Goal: Transaction & Acquisition: Purchase product/service

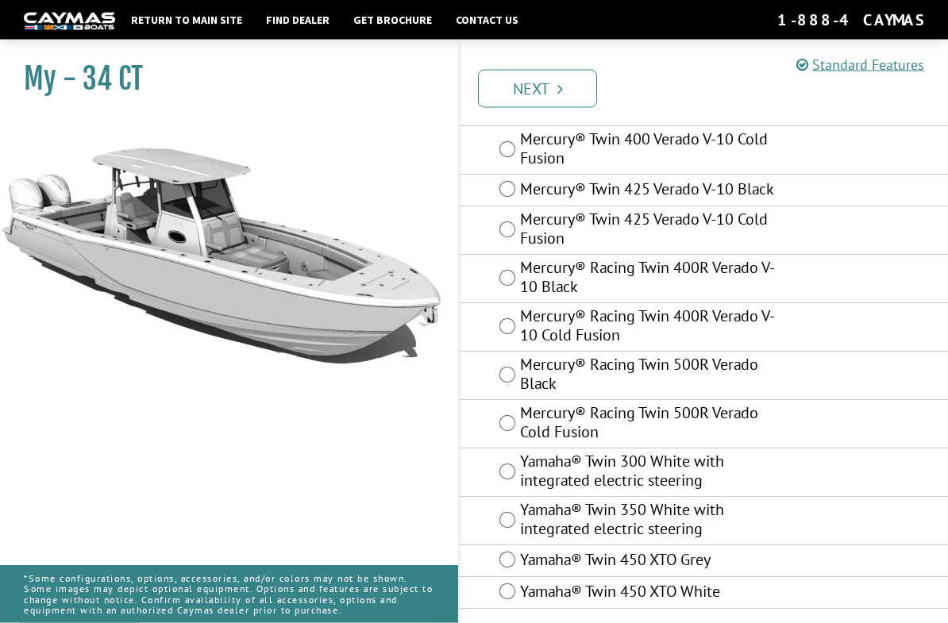
scroll to position [299, 0]
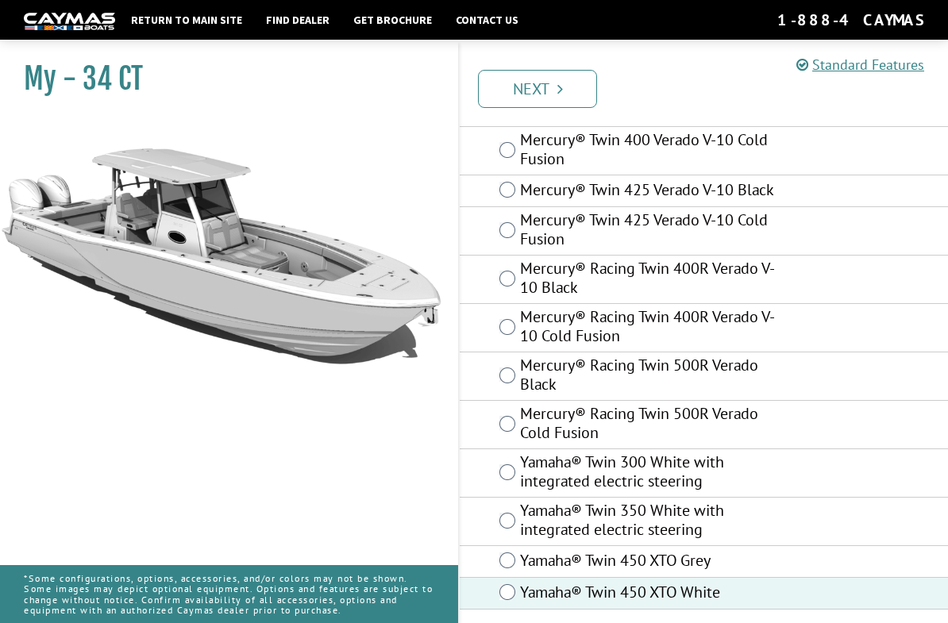
click at [600, 75] on ul "Prev Next" at bounding box center [711, 87] width 474 height 40
click at [560, 84] on icon "Pagination" at bounding box center [560, 89] width 6 height 16
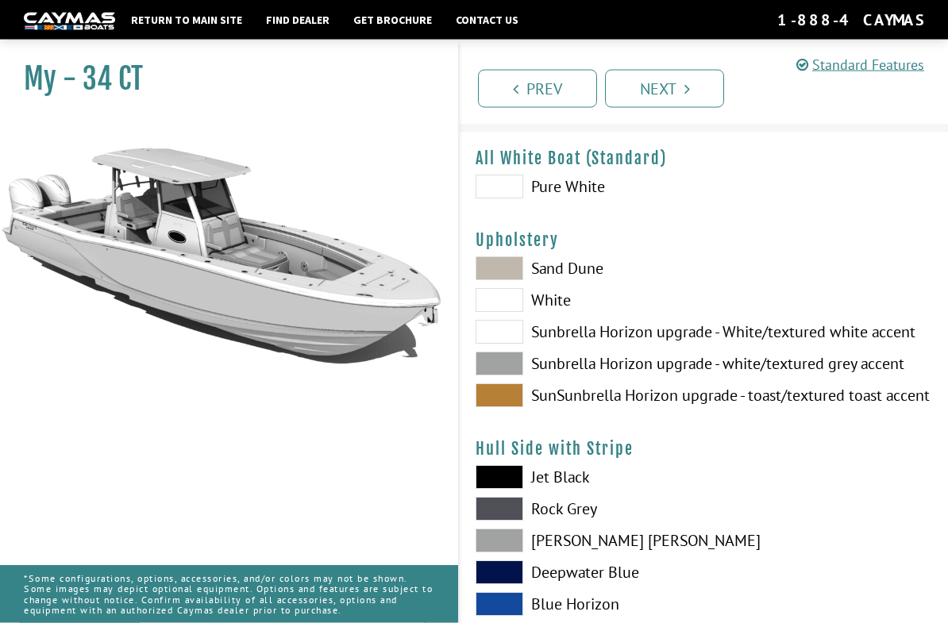
scroll to position [0, 0]
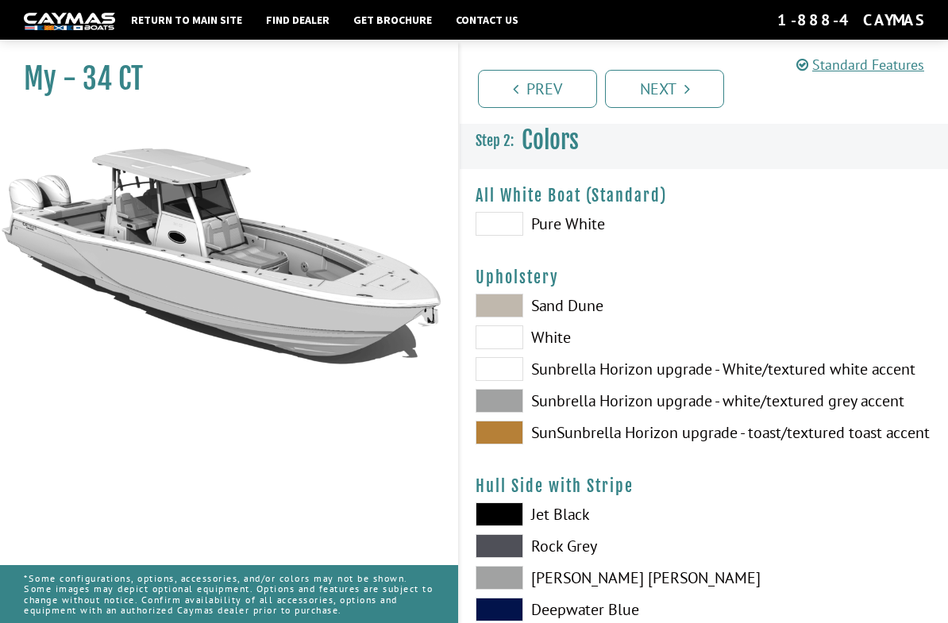
click at [564, 79] on link "Prev" at bounding box center [537, 89] width 119 height 38
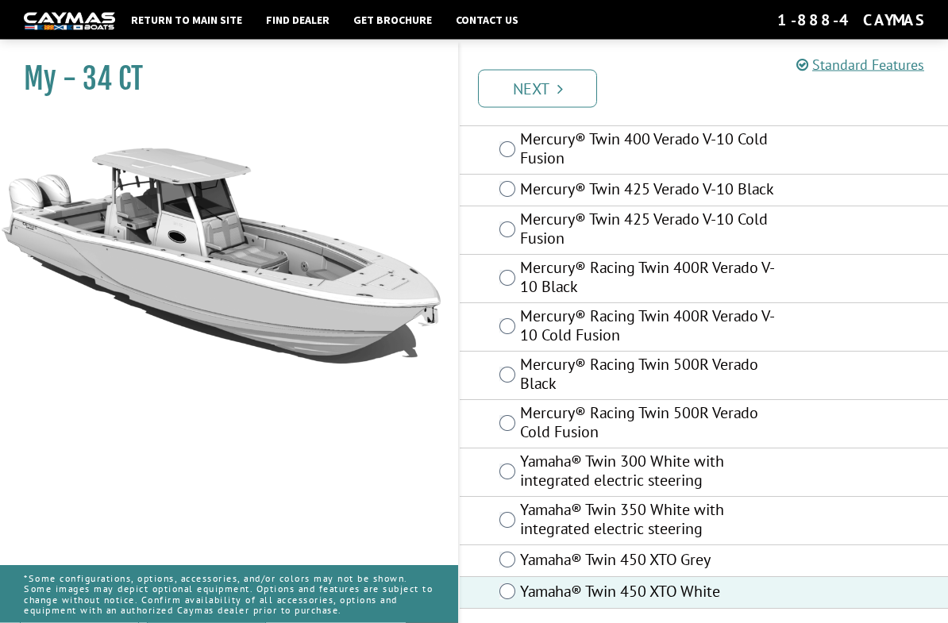
scroll to position [299, 0]
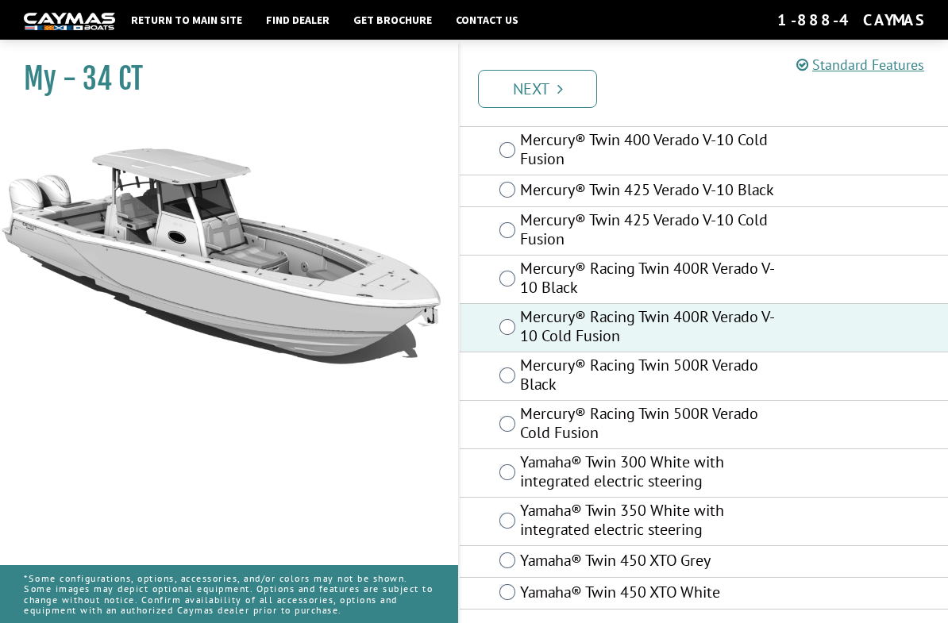
click at [574, 84] on link "Next" at bounding box center [537, 89] width 119 height 38
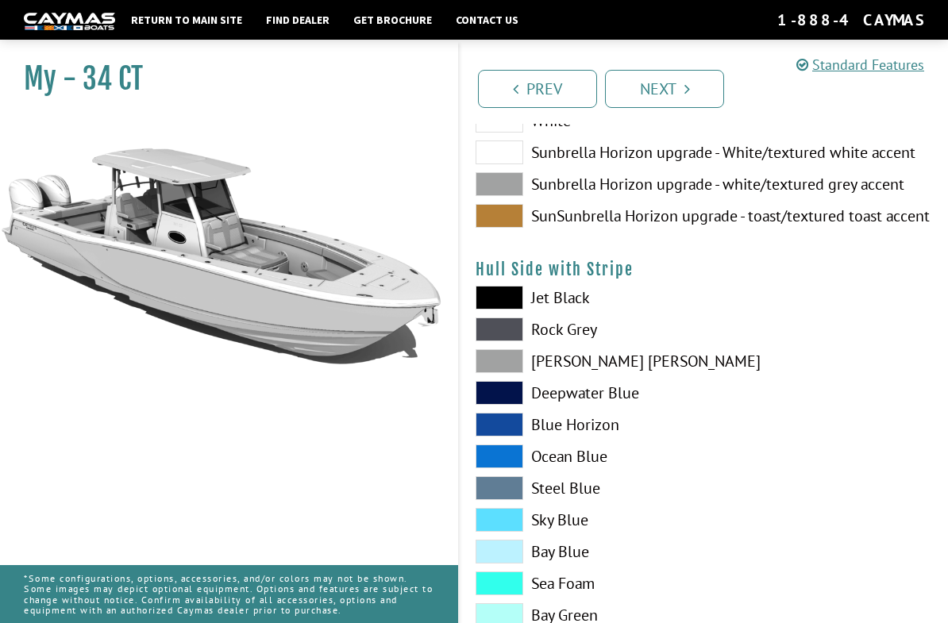
scroll to position [0, 0]
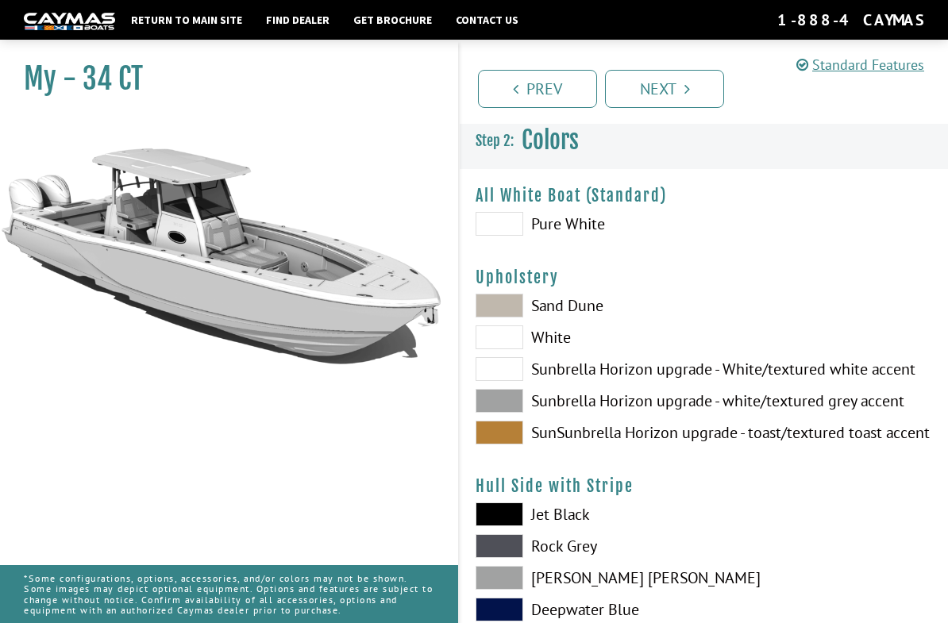
click at [508, 234] on span at bounding box center [500, 224] width 48 height 24
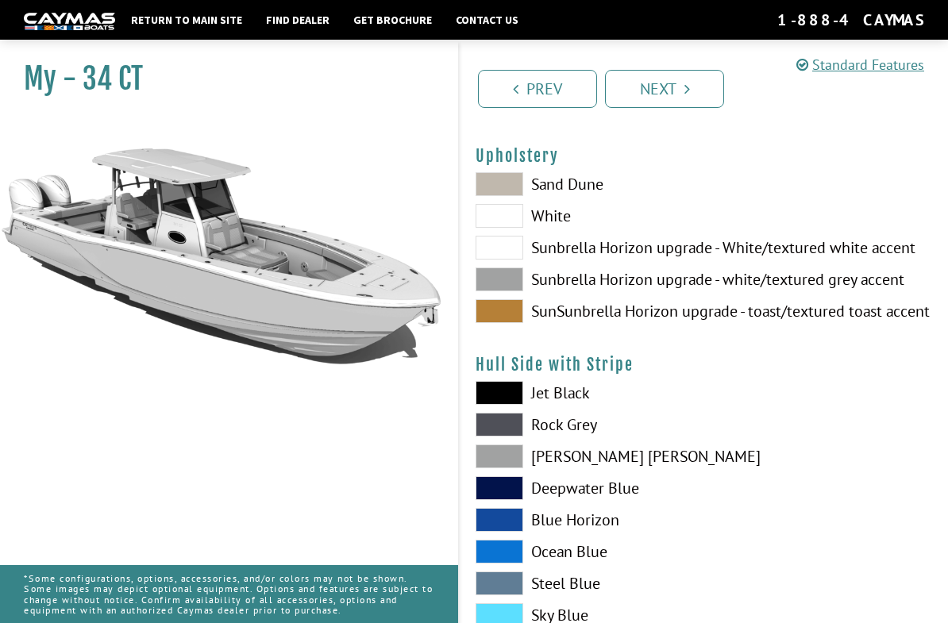
scroll to position [148, 0]
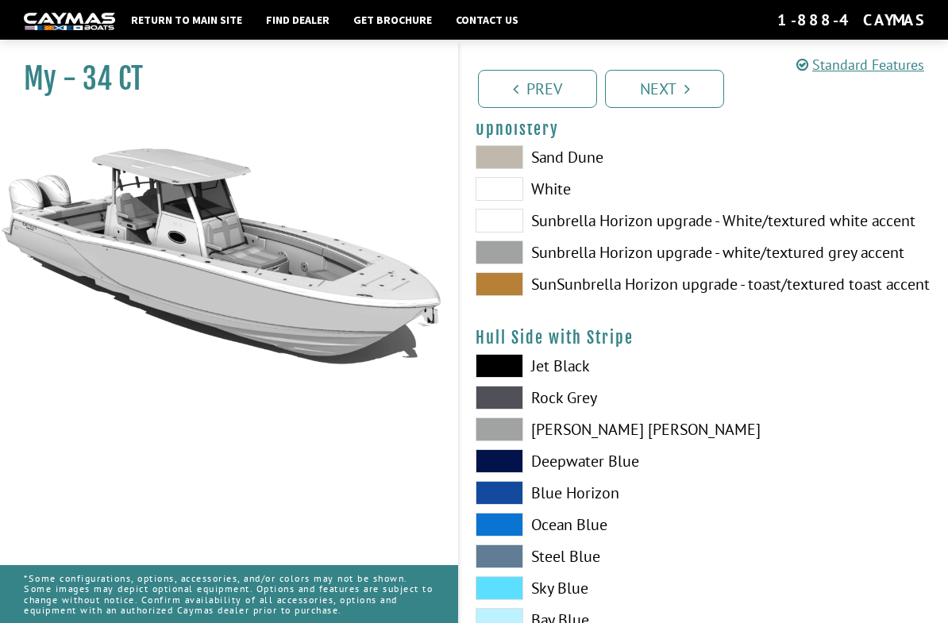
click at [511, 255] on span at bounding box center [500, 253] width 48 height 24
click at [512, 194] on span at bounding box center [500, 189] width 48 height 24
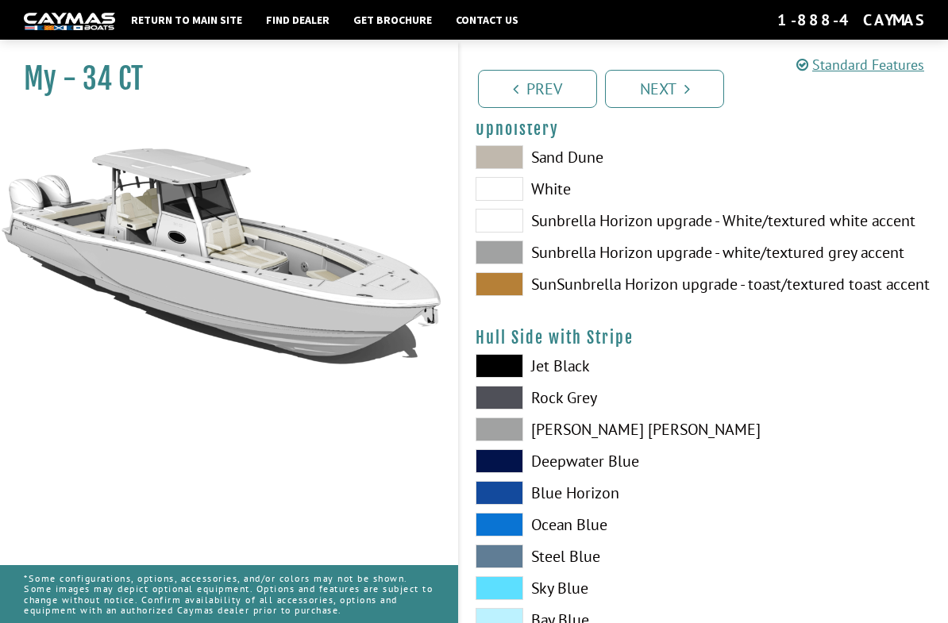
click at [508, 228] on span at bounding box center [500, 221] width 48 height 24
click at [505, 260] on span at bounding box center [500, 253] width 48 height 24
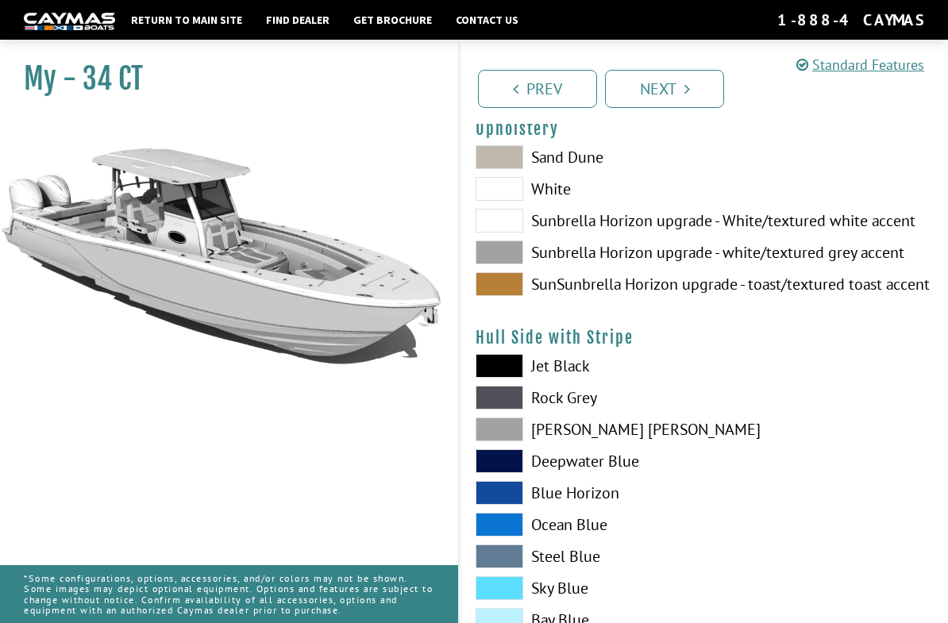
click at [507, 161] on span at bounding box center [500, 157] width 48 height 24
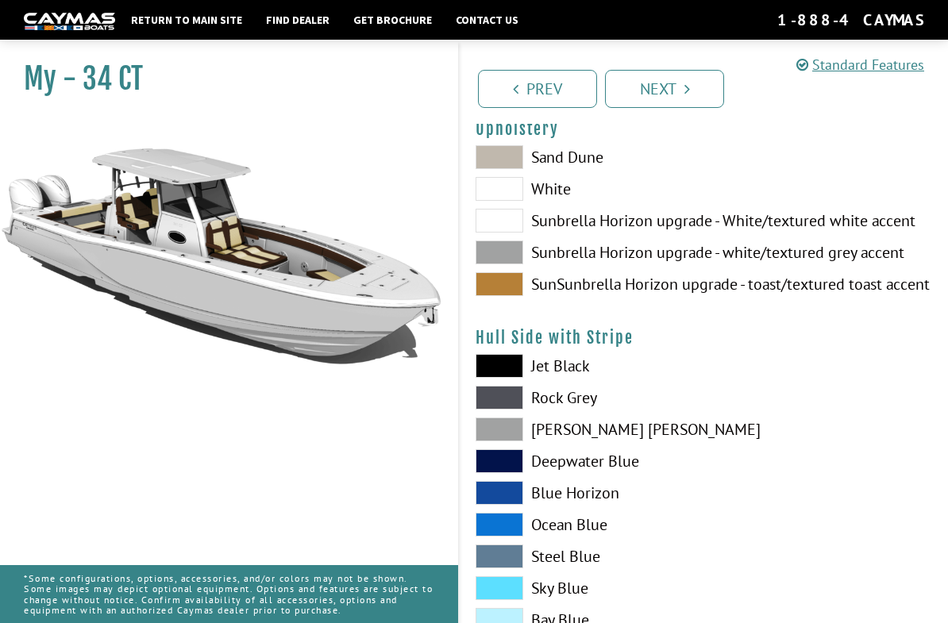
click at [503, 201] on span at bounding box center [500, 189] width 48 height 24
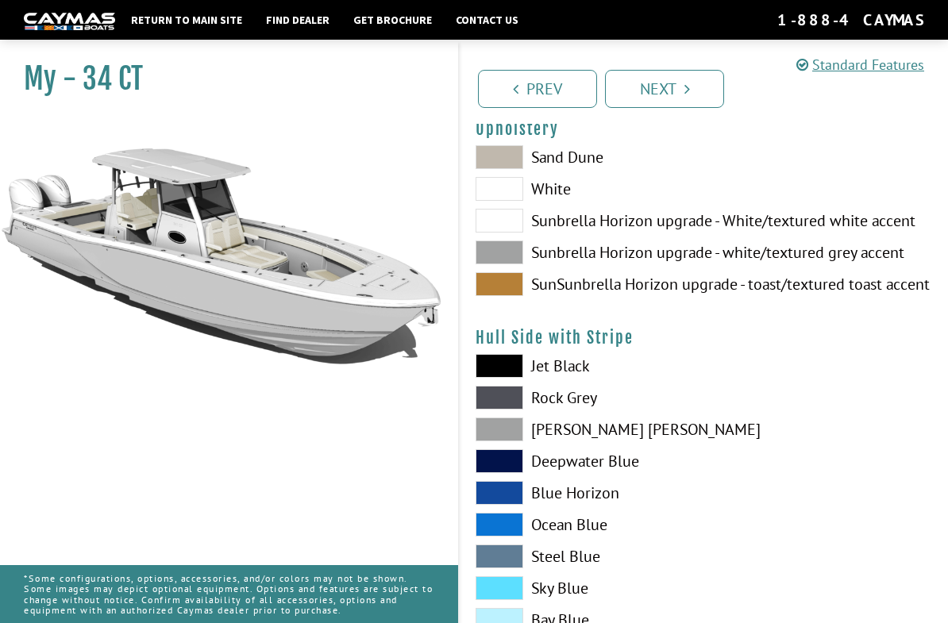
click at [509, 191] on span at bounding box center [500, 189] width 48 height 24
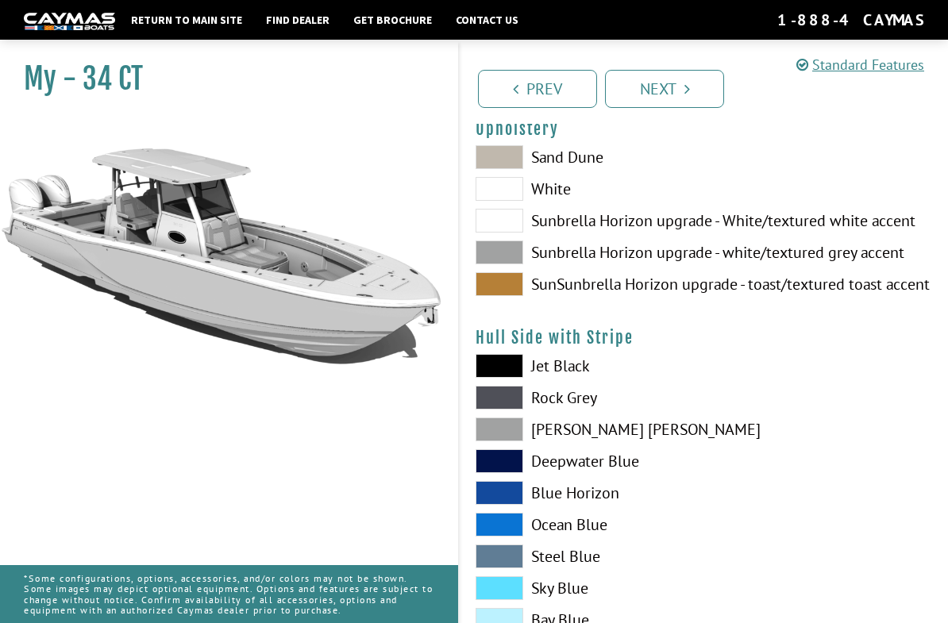
click at [507, 191] on span at bounding box center [500, 189] width 48 height 24
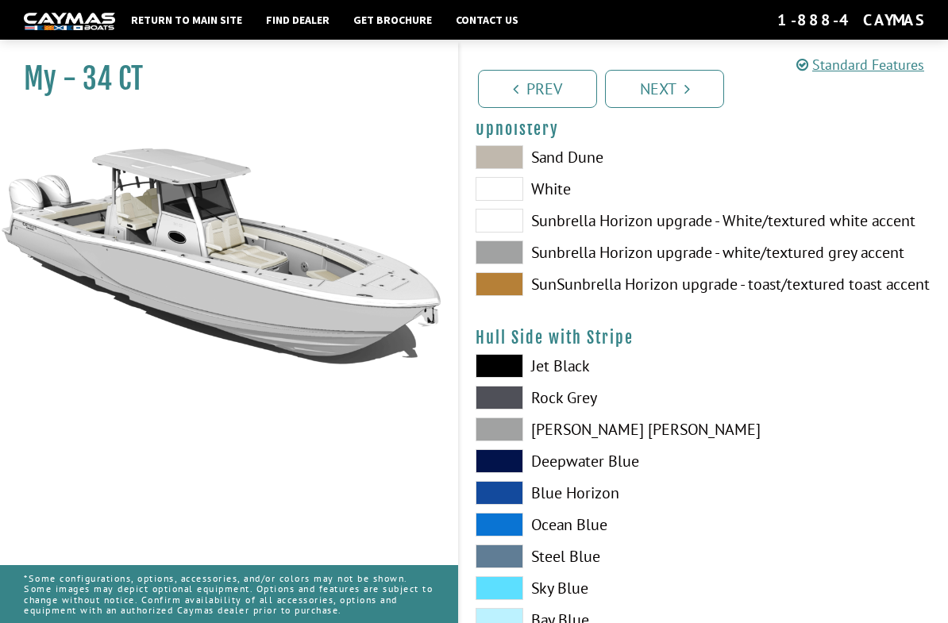
click at [501, 260] on span at bounding box center [500, 253] width 48 height 24
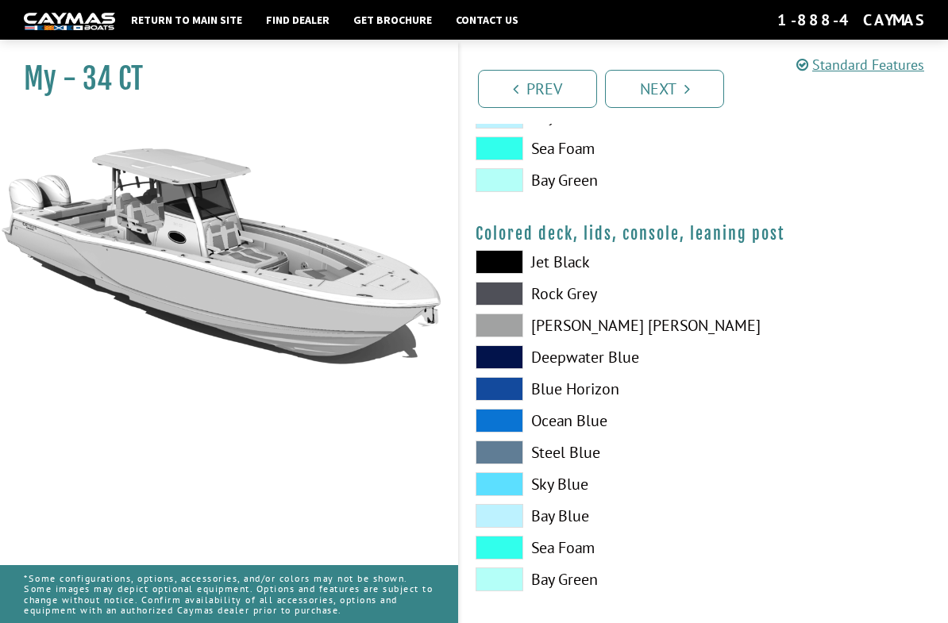
scroll to position [1868, 0]
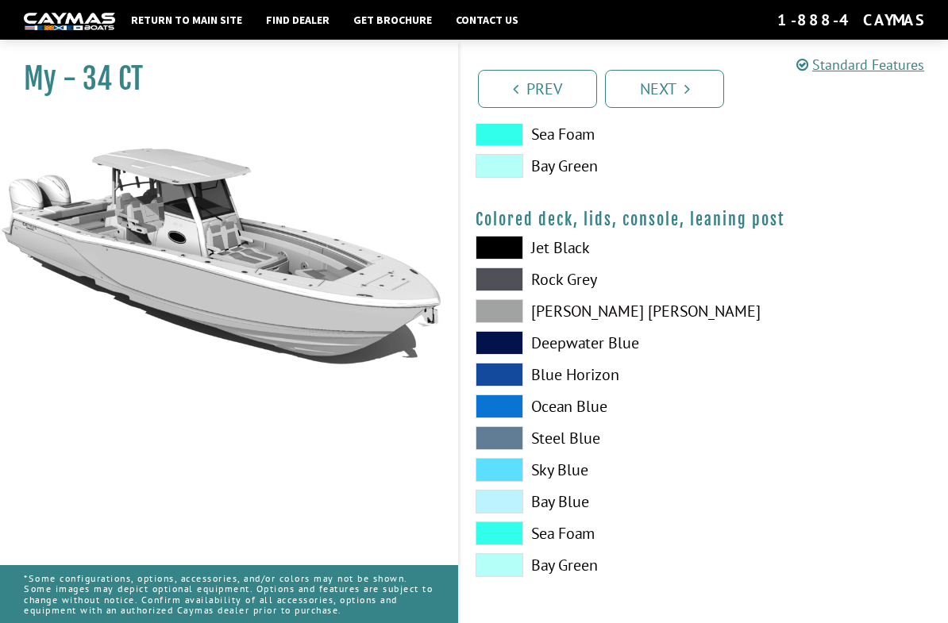
click at [685, 101] on link "Next" at bounding box center [664, 89] width 119 height 38
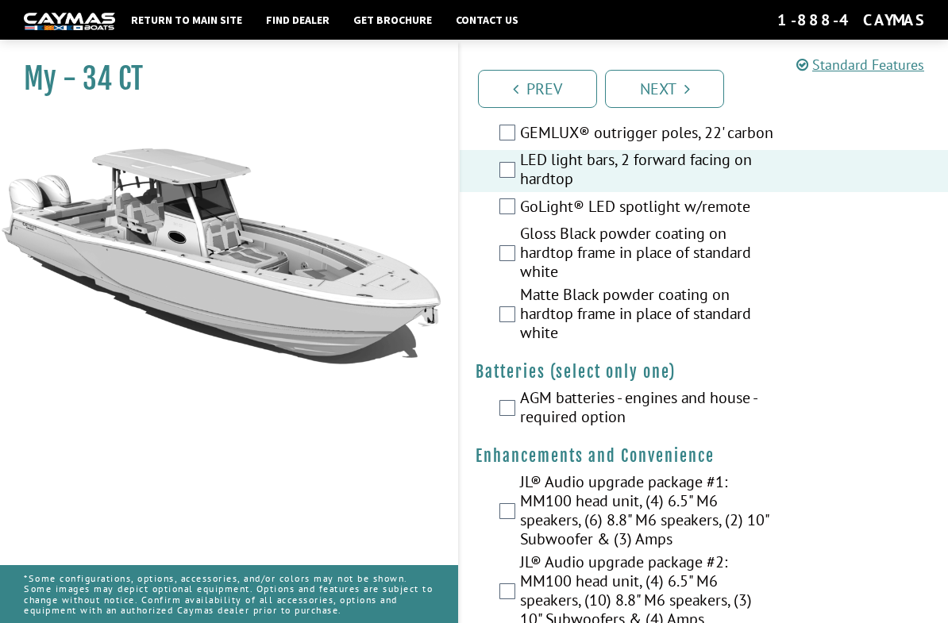
scroll to position [358, 0]
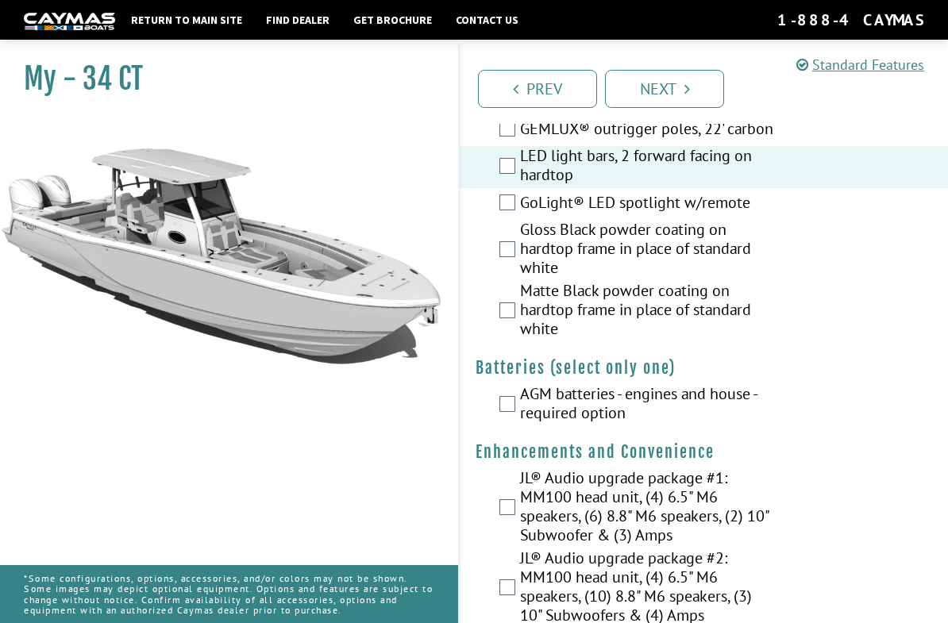
click at [527, 322] on label "Matte Black powder coating on hardtop frame in place of standard white" at bounding box center [647, 311] width 255 height 61
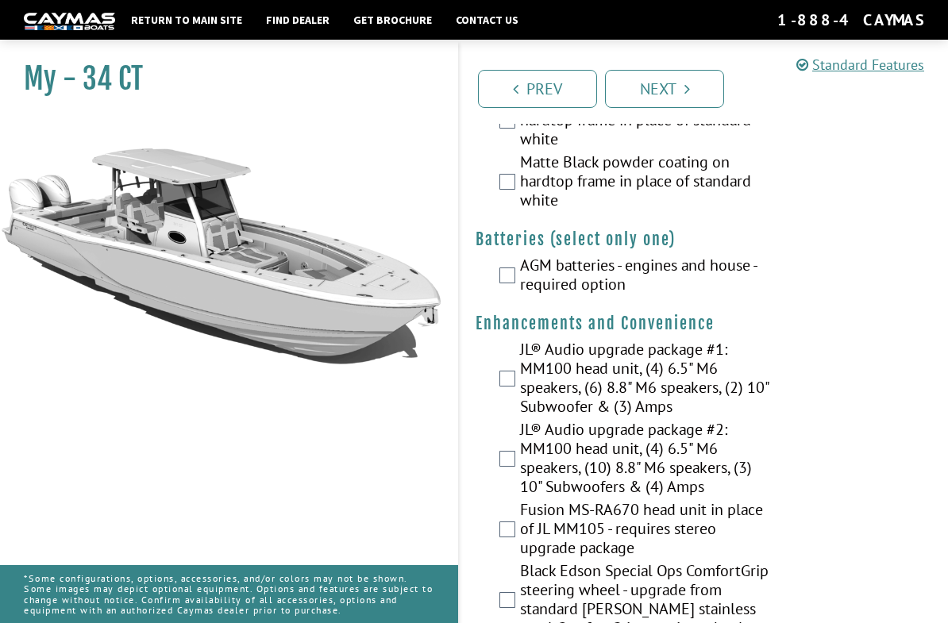
scroll to position [490, 0]
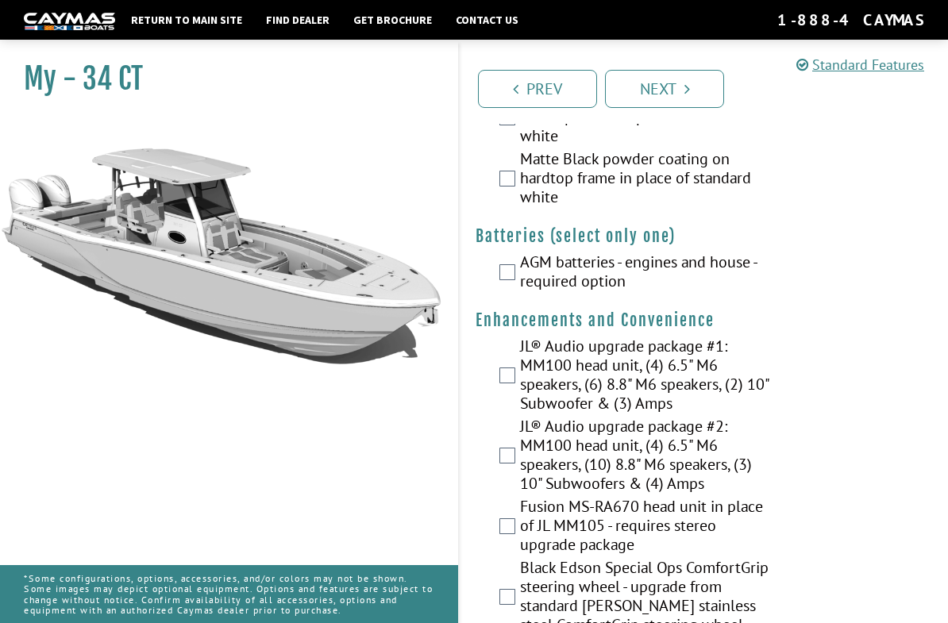
click at [524, 295] on label "AGM batteries - engines and house - required option" at bounding box center [647, 274] width 255 height 42
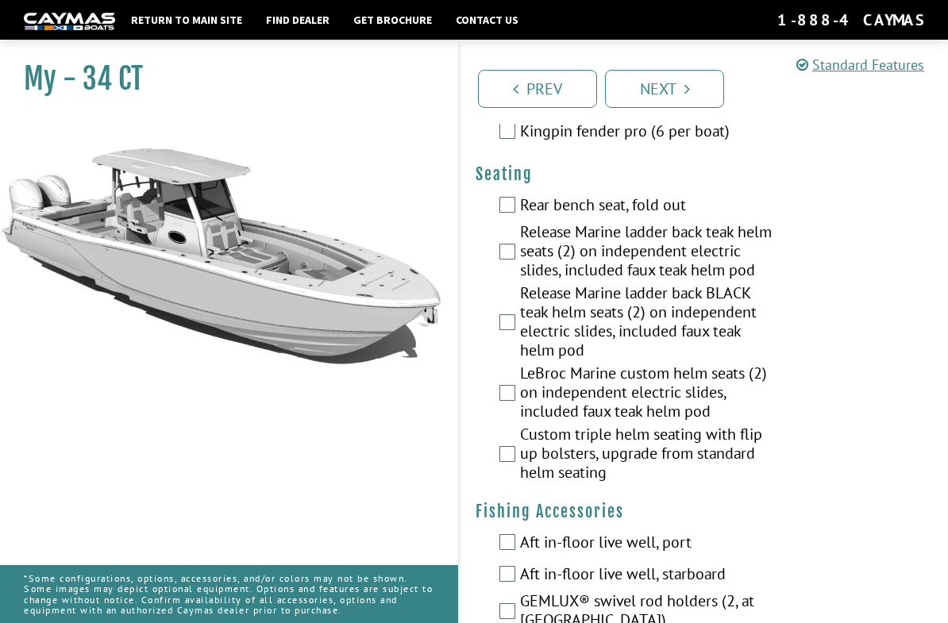
scroll to position [1649, 0]
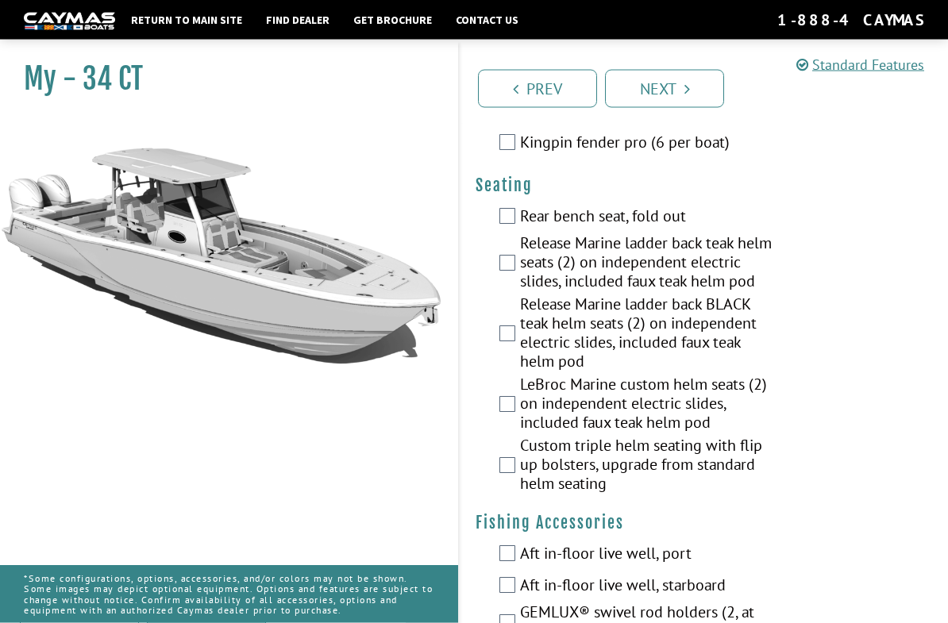
click at [507, 234] on div "Rear bench seat, fold out" at bounding box center [704, 218] width 488 height 32
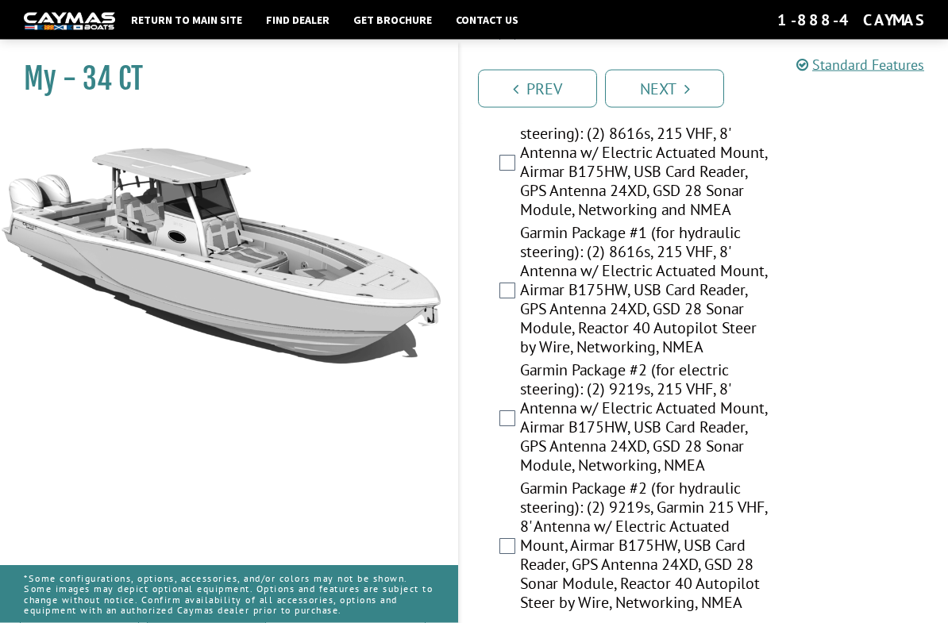
scroll to position [2507, 0]
